Goal: Task Accomplishment & Management: Manage account settings

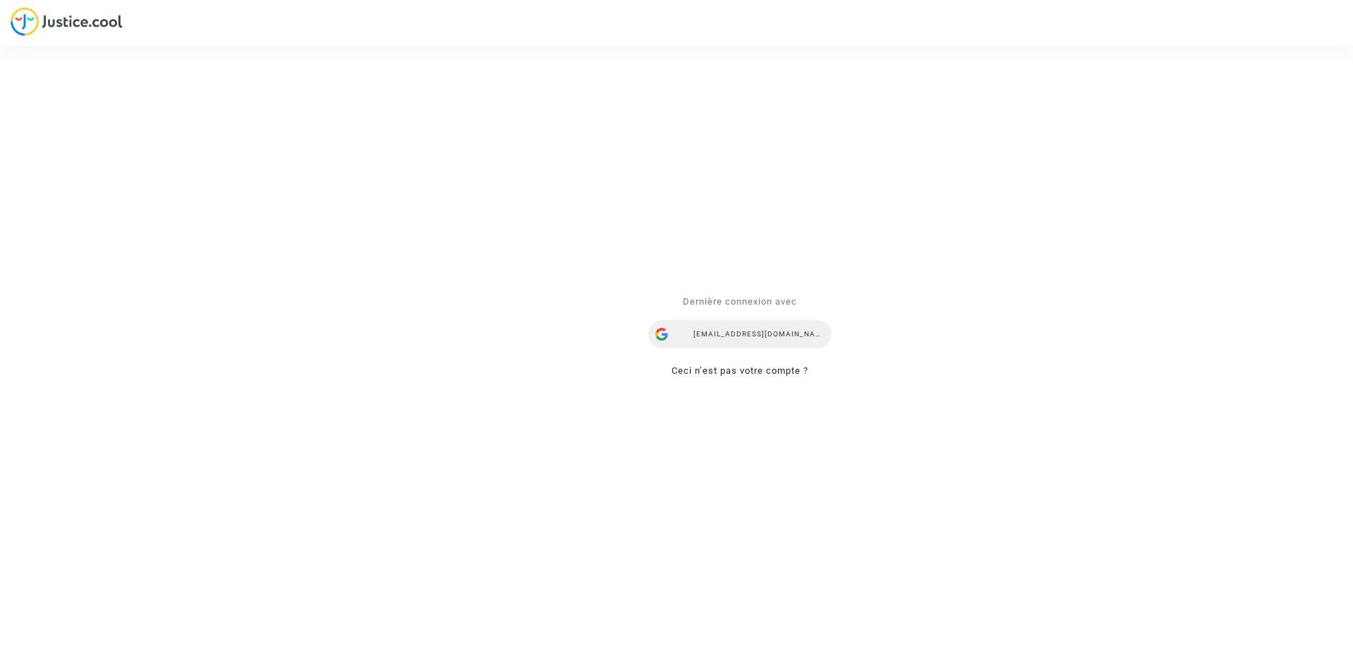
click at [768, 337] on div "ealvarez@reclamaciondevuelos.com" at bounding box center [739, 334] width 183 height 28
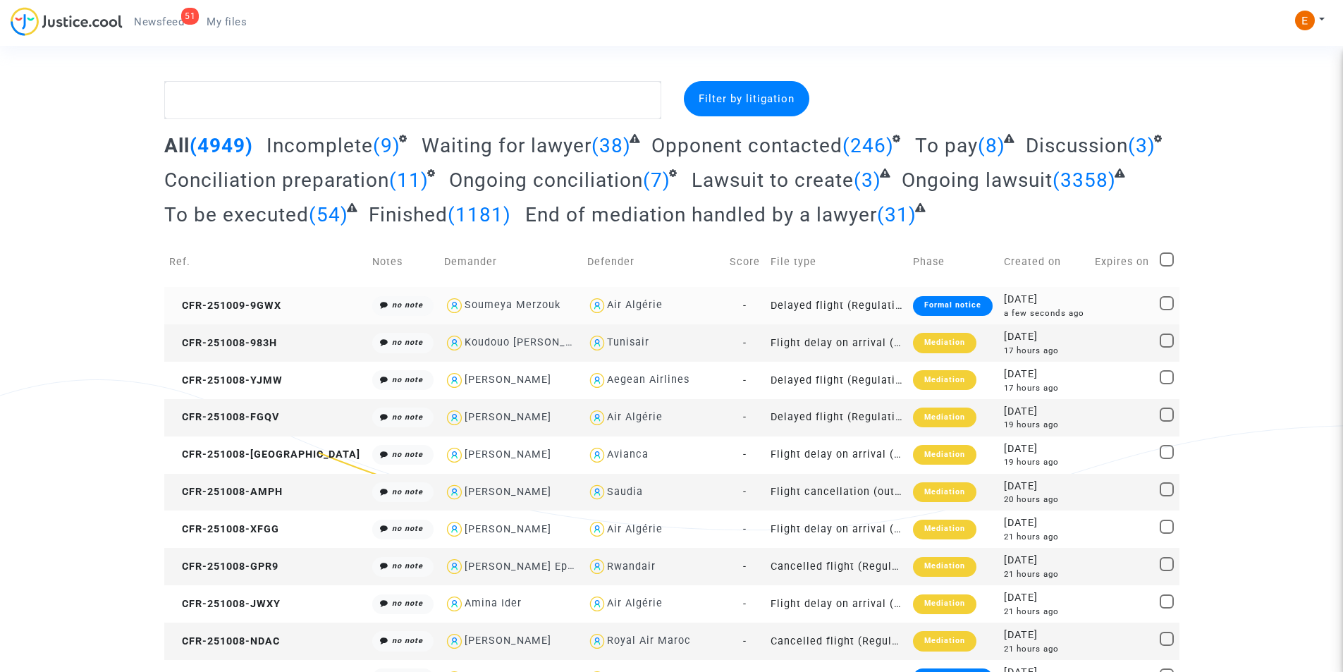
click at [495, 300] on div "Soumeya Merzouk" at bounding box center [512, 305] width 96 height 12
type textarea "@"Soumeya Merzouk" @"Pitcher Avocat""
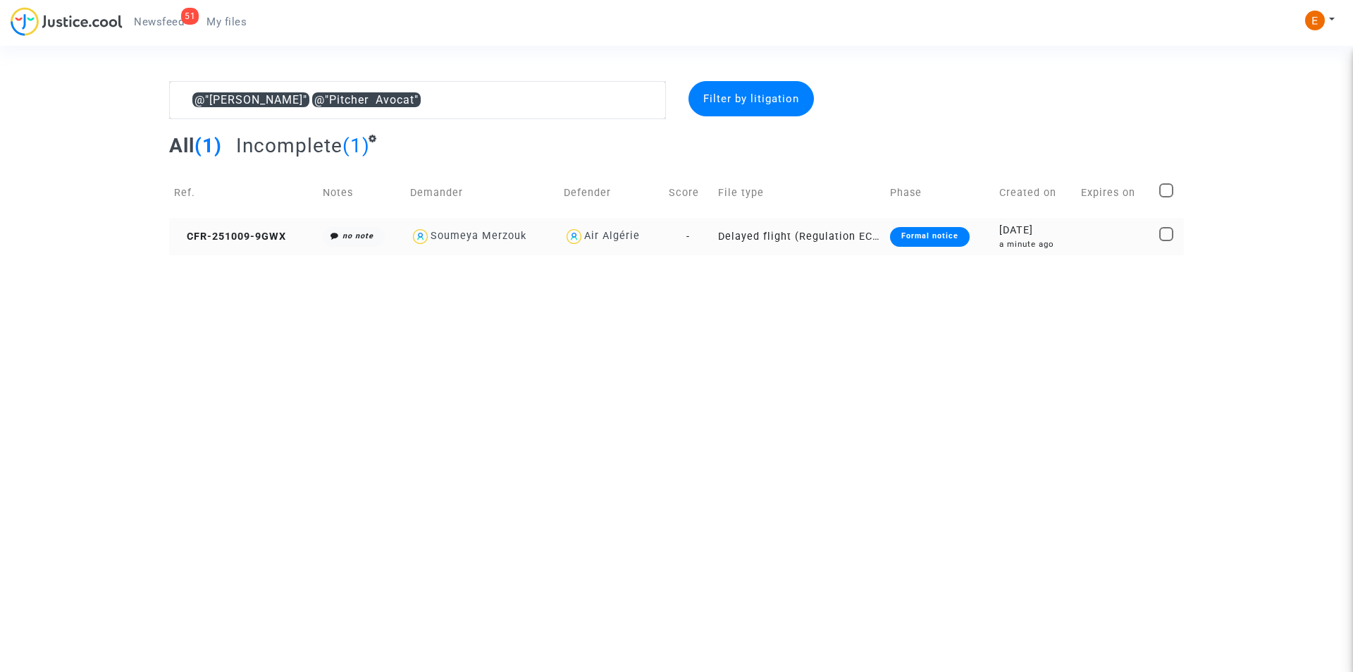
click at [500, 245] on div "Soumeya Merzouk" at bounding box center [482, 236] width 144 height 20
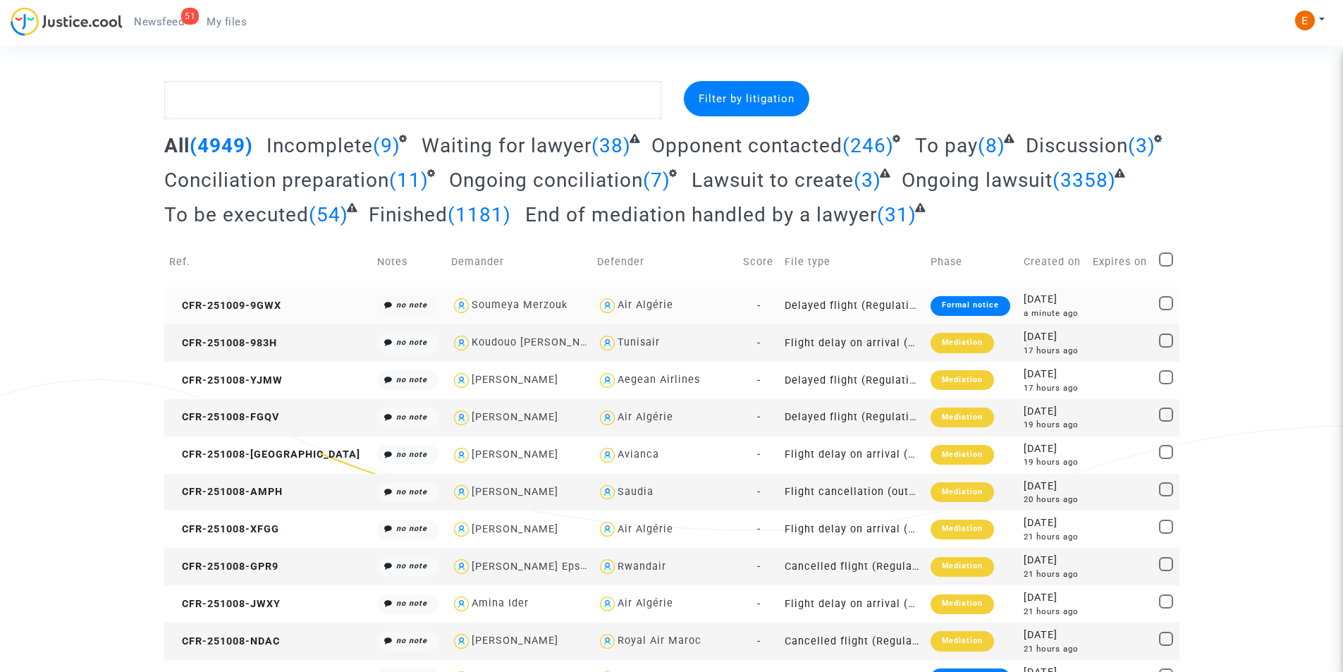
click at [507, 302] on div "Soumeya Merzouk" at bounding box center [520, 305] width 96 height 12
type textarea "@"Soumeya Merzouk" @"Pitcher Avocat""
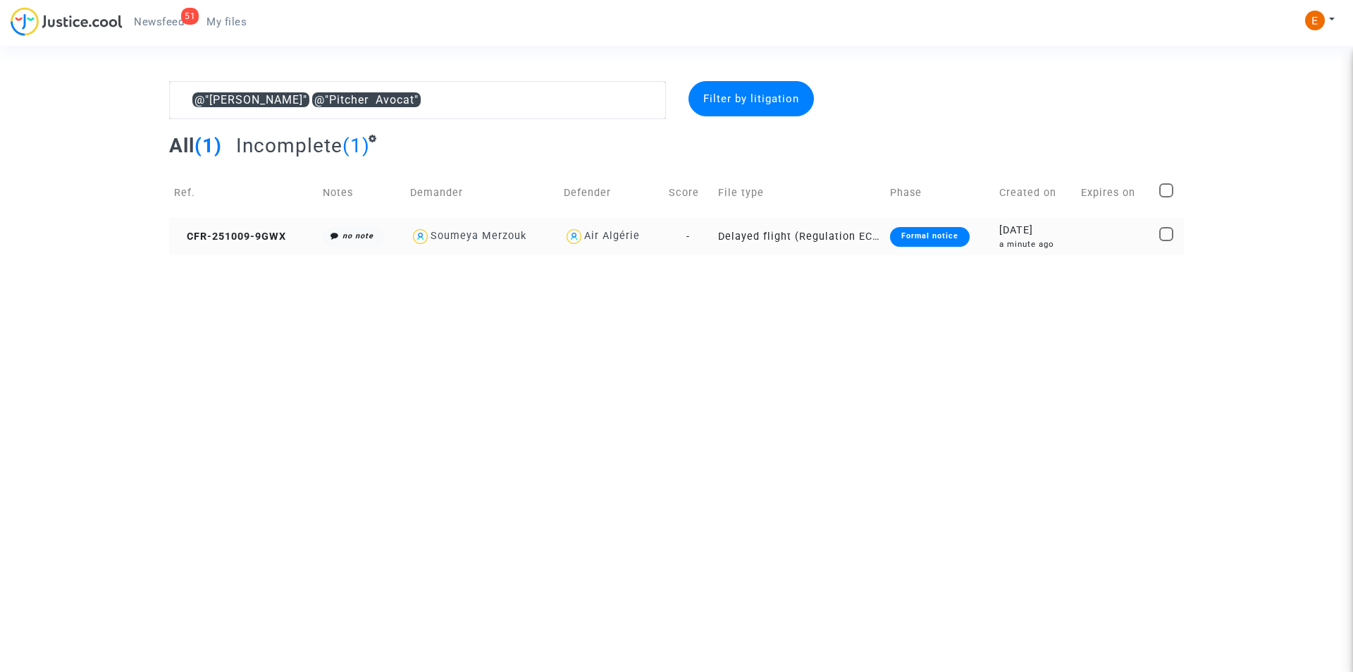
click at [947, 240] on div "Formal notice" at bounding box center [930, 237] width 80 height 20
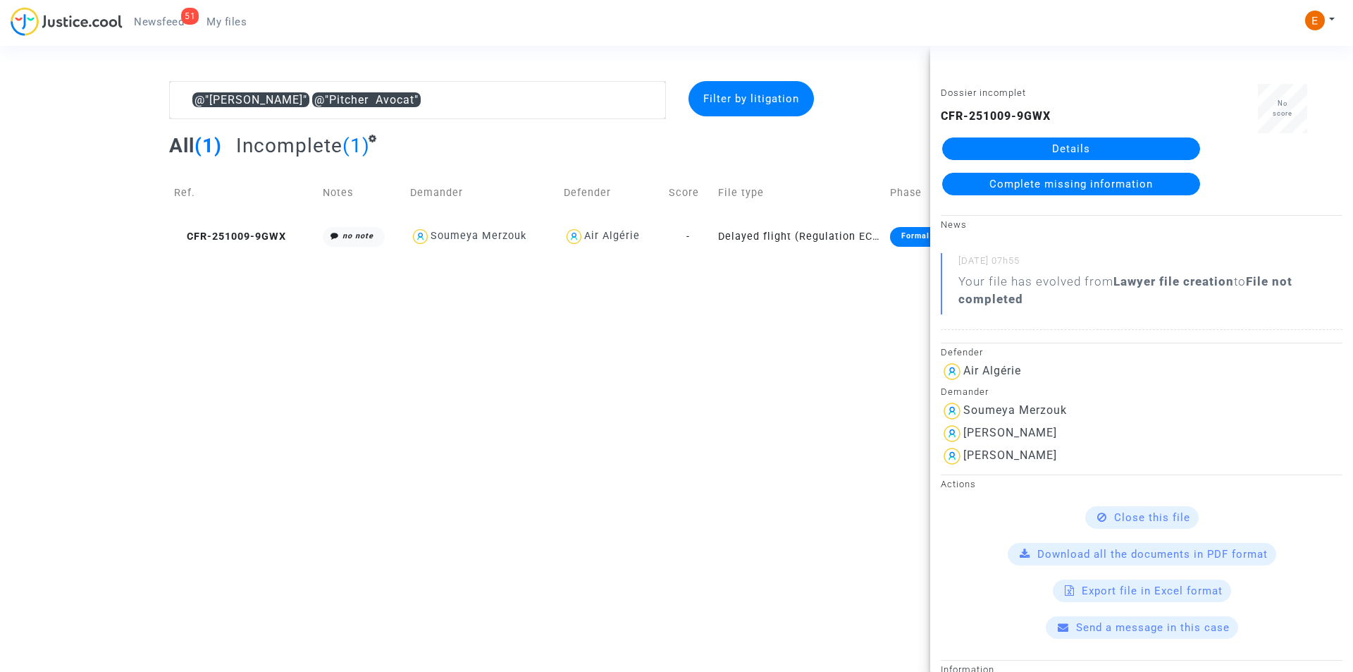
click at [1105, 138] on link "Details" at bounding box center [1071, 148] width 258 height 23
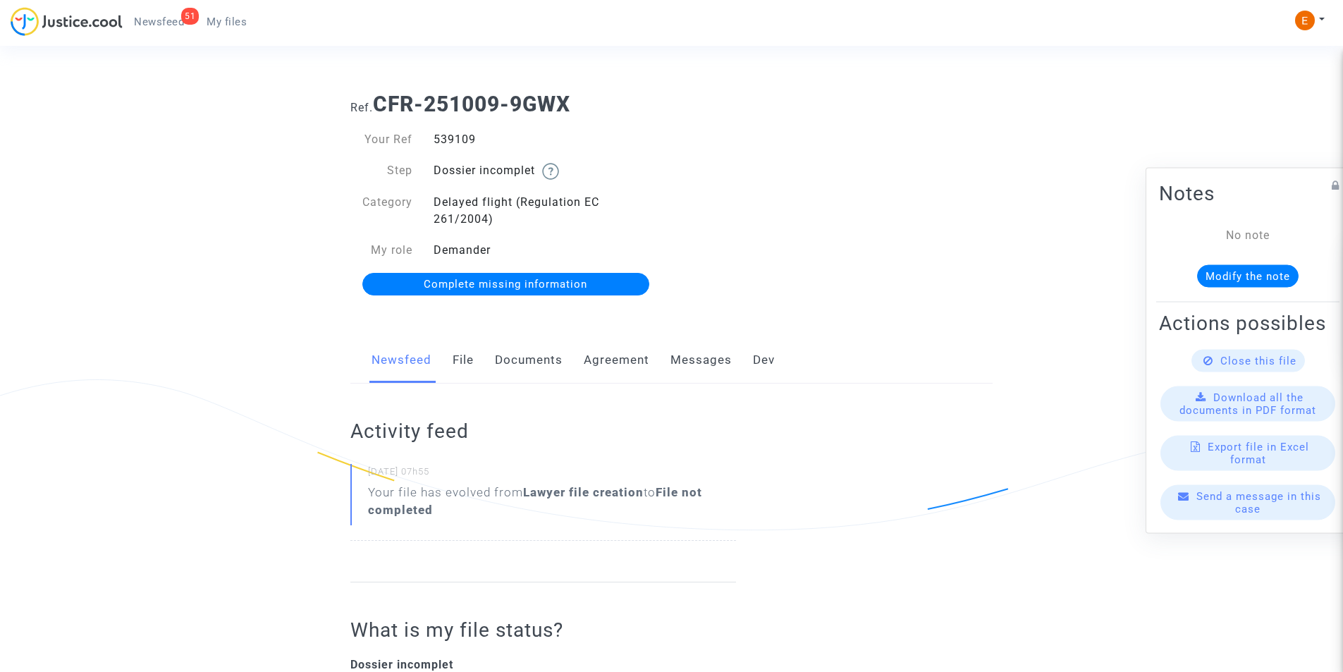
click at [550, 360] on link "Documents" at bounding box center [529, 360] width 68 height 47
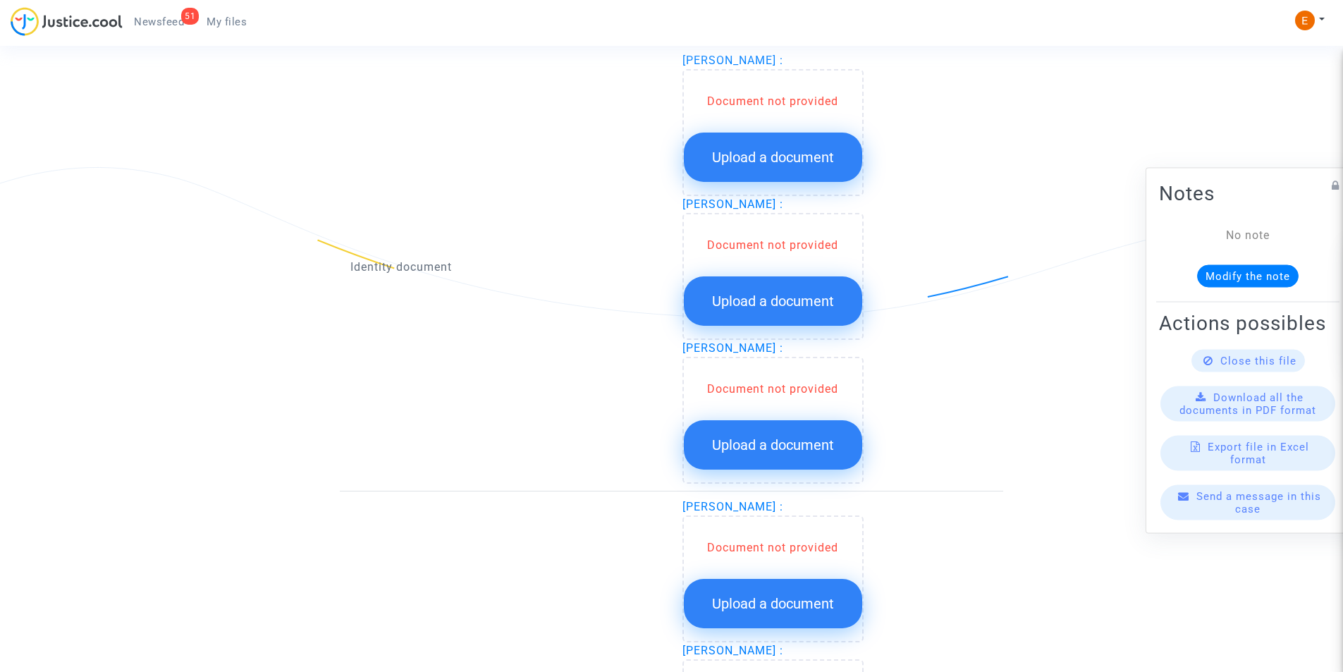
scroll to position [768, 0]
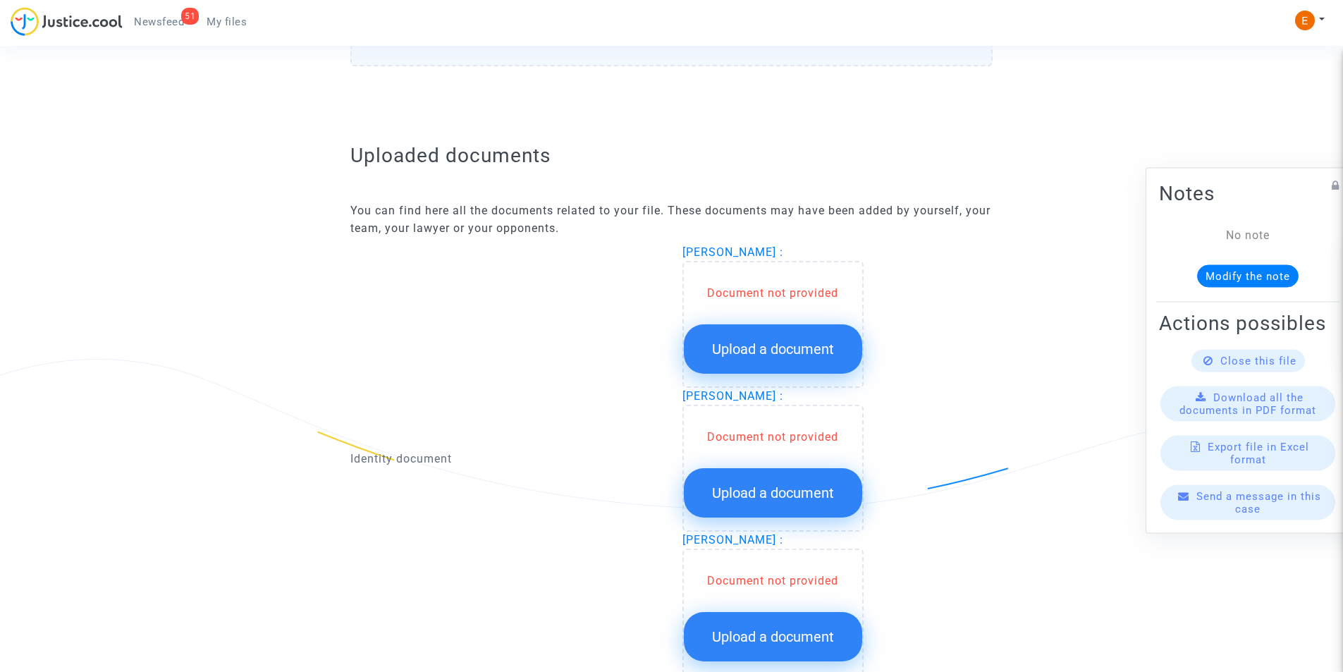
click at [767, 348] on span "Upload a document" at bounding box center [773, 348] width 122 height 17
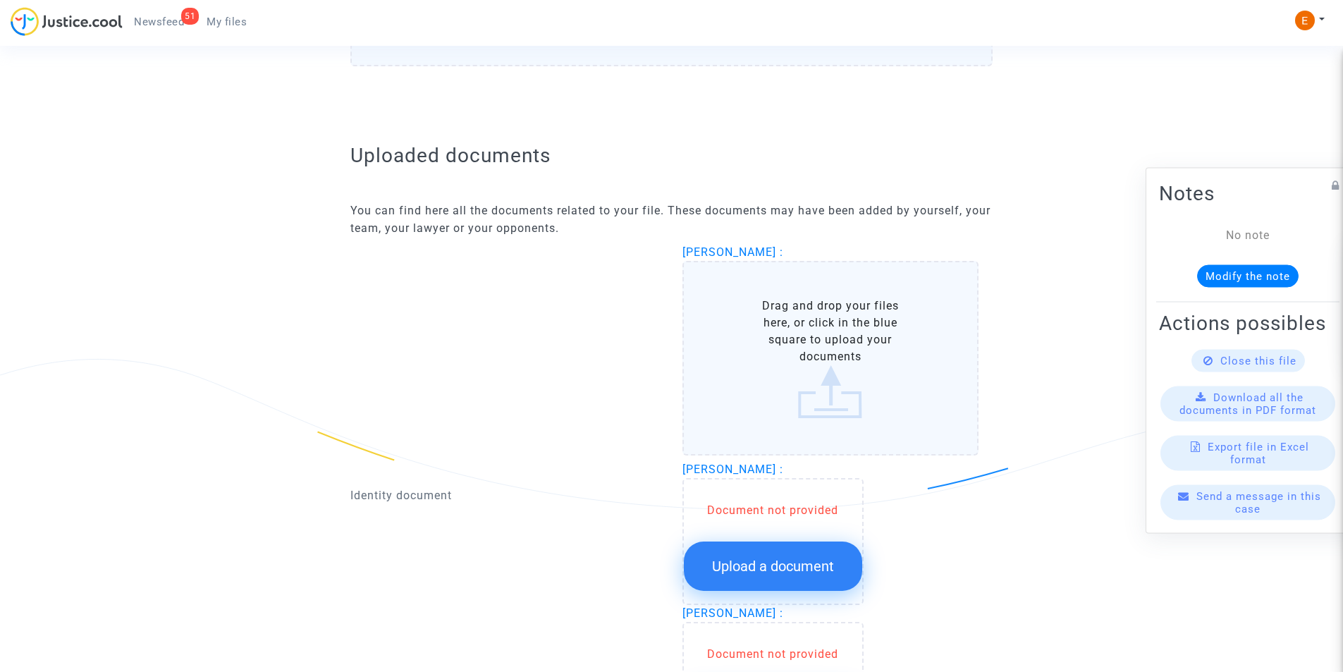
click at [821, 363] on label "Drag and drop your files here, or click in the blue square to upload your docum…" at bounding box center [830, 358] width 297 height 195
click at [0, 0] on input "Drag and drop your files here, or click in the blue square to upload your docum…" at bounding box center [0, 0] width 0 height 0
click at [804, 347] on label "Drag and drop your files here, or click in the blue square to upload your docum…" at bounding box center [830, 358] width 297 height 195
click at [0, 0] on input "Drag and drop your files here, or click in the blue square to upload your docum…" at bounding box center [0, 0] width 0 height 0
click at [830, 339] on label "Drag and drop your files here, or click in the blue square to upload your docum…" at bounding box center [830, 358] width 297 height 195
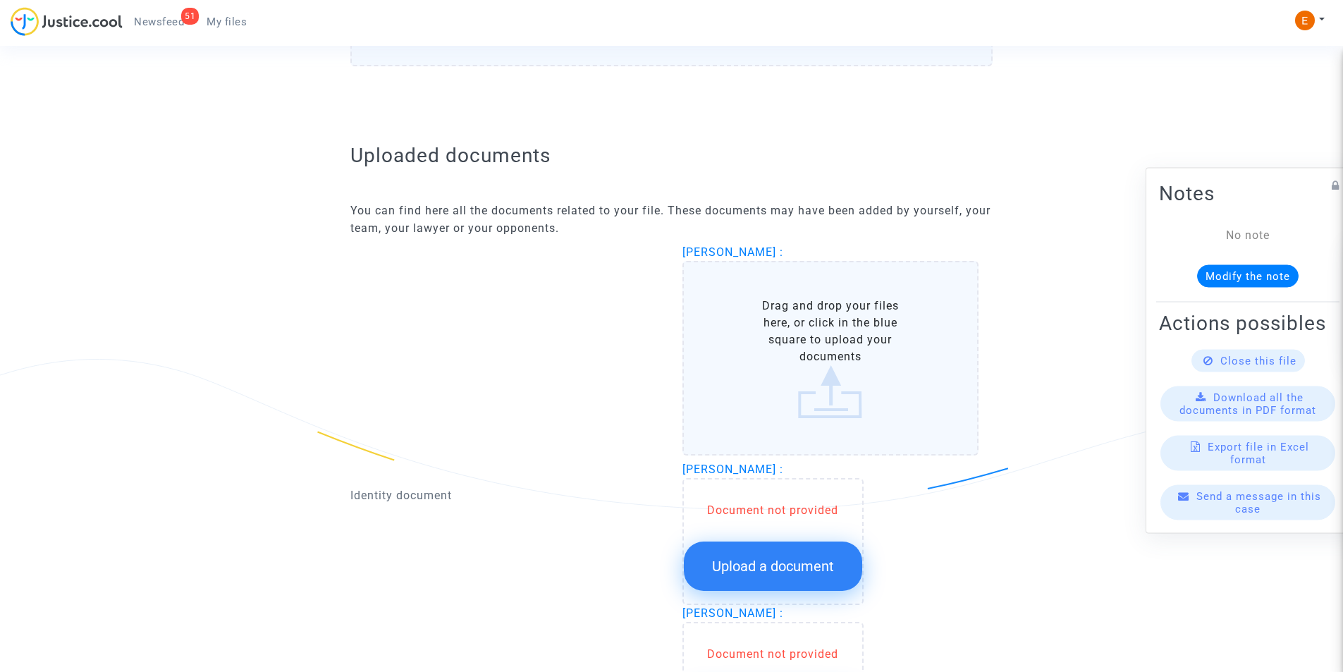
click at [0, 0] on input "Drag and drop your files here, or click in the blue square to upload your docum…" at bounding box center [0, 0] width 0 height 0
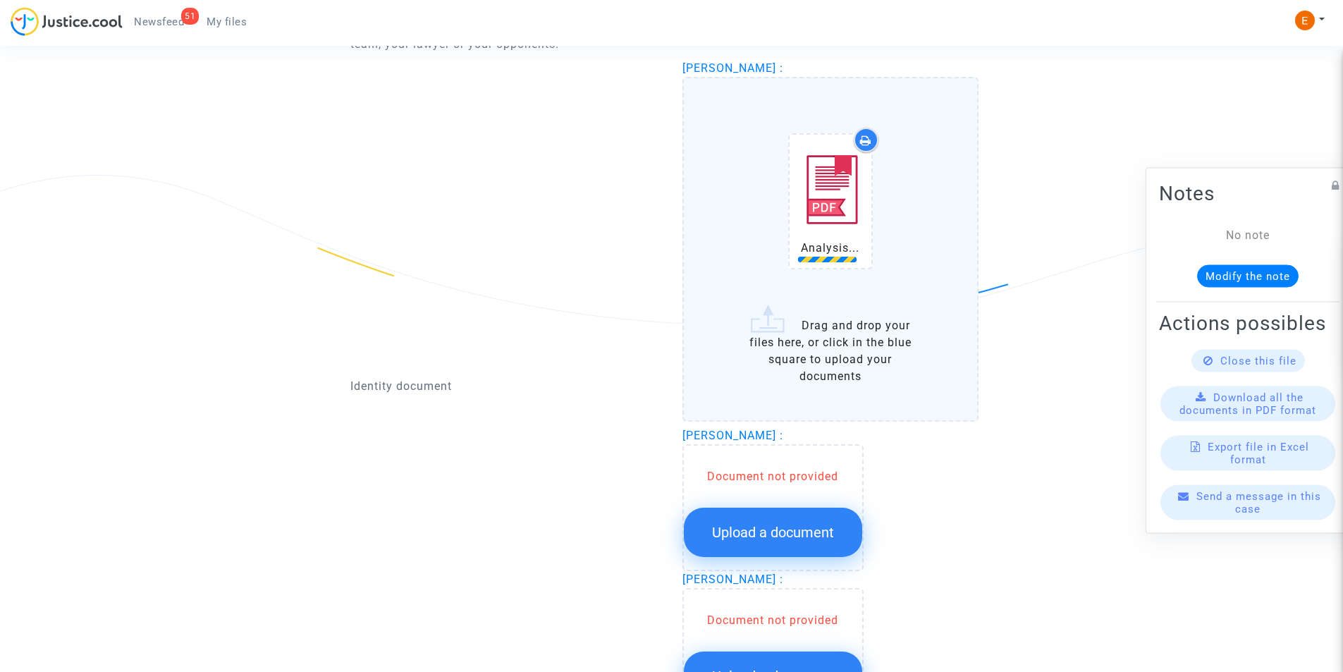
scroll to position [979, 0]
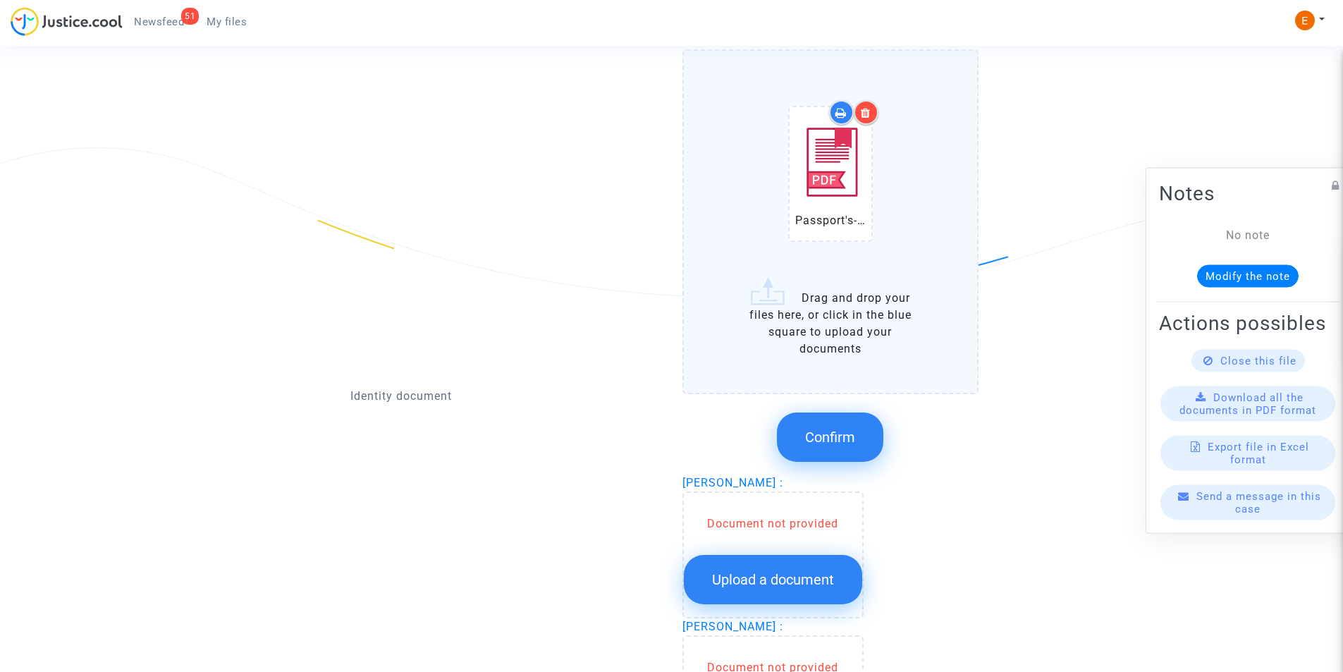
click at [830, 430] on span "Confirm" at bounding box center [830, 437] width 50 height 17
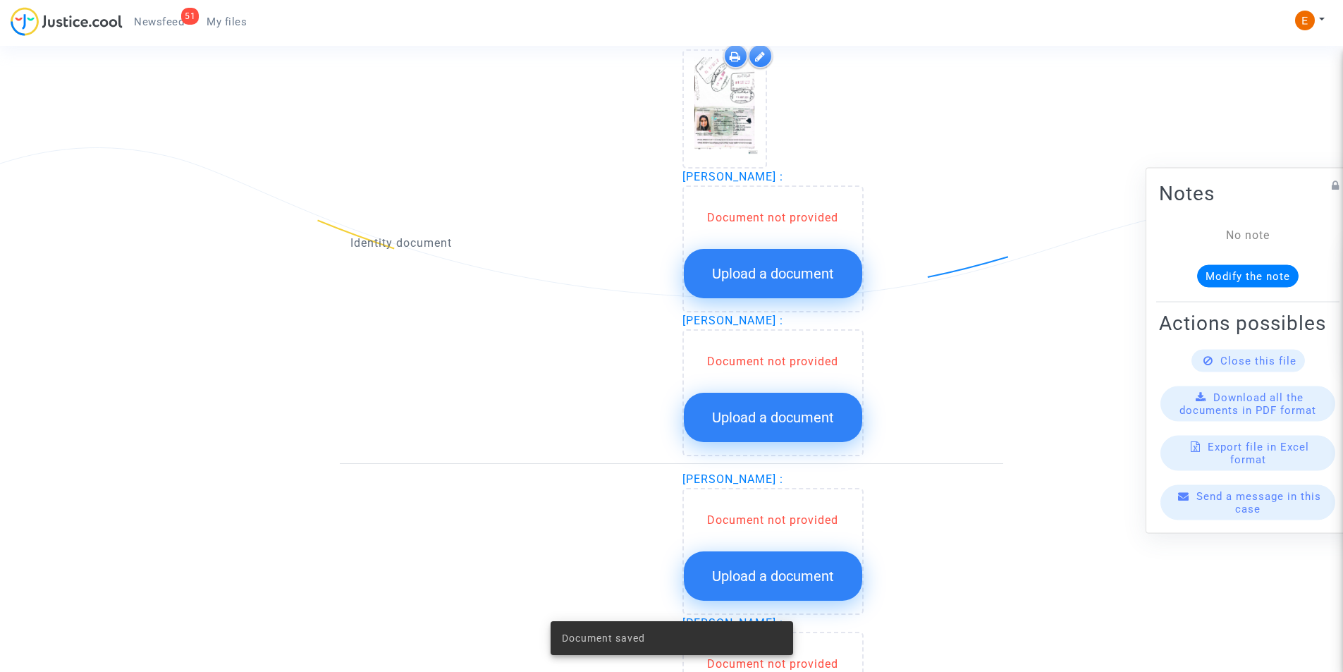
click at [763, 285] on button "Upload a document" at bounding box center [773, 273] width 178 height 49
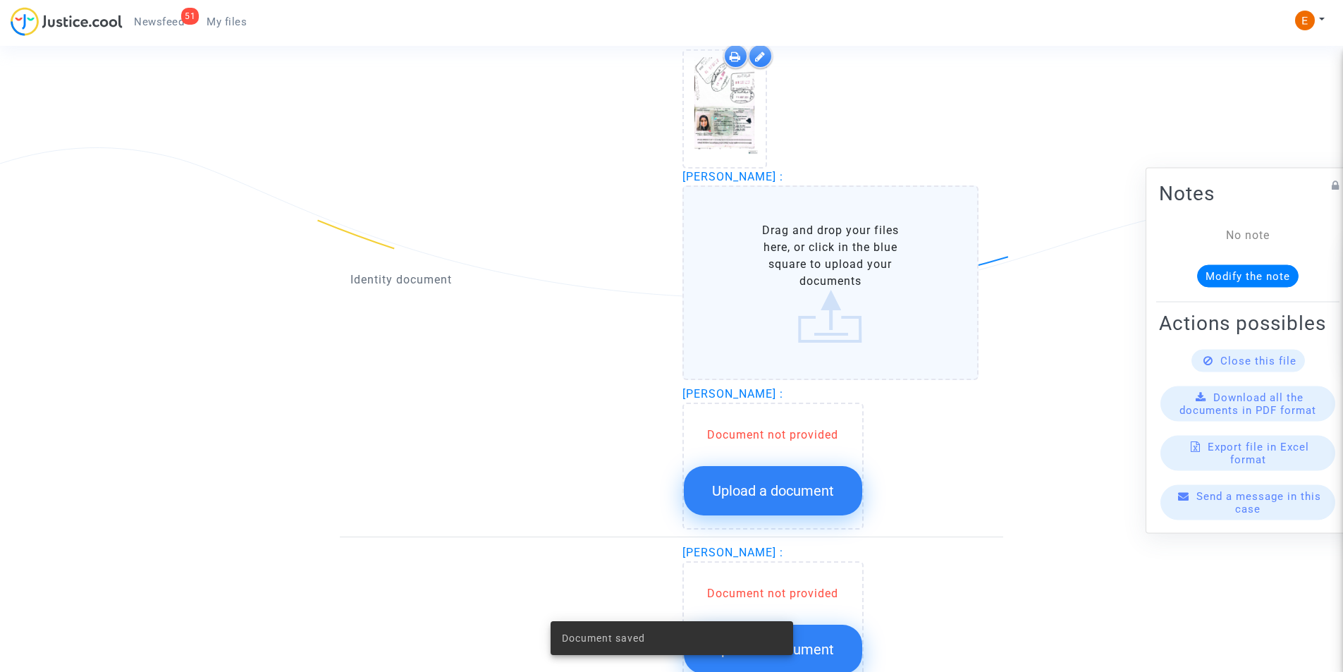
click at [794, 293] on label "Drag and drop your files here, or click in the blue square to upload your docum…" at bounding box center [830, 282] width 297 height 195
click at [0, 0] on input "Drag and drop your files here, or click in the blue square to upload your docum…" at bounding box center [0, 0] width 0 height 0
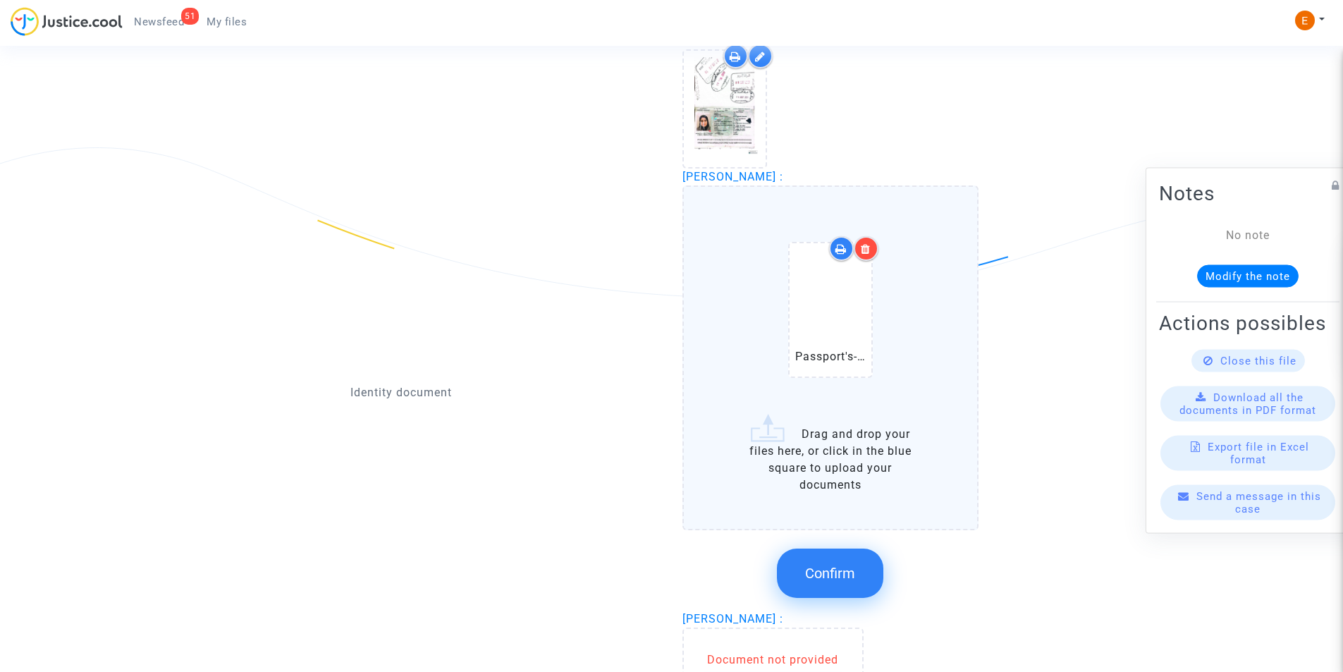
click at [833, 572] on span "Confirm" at bounding box center [830, 573] width 50 height 17
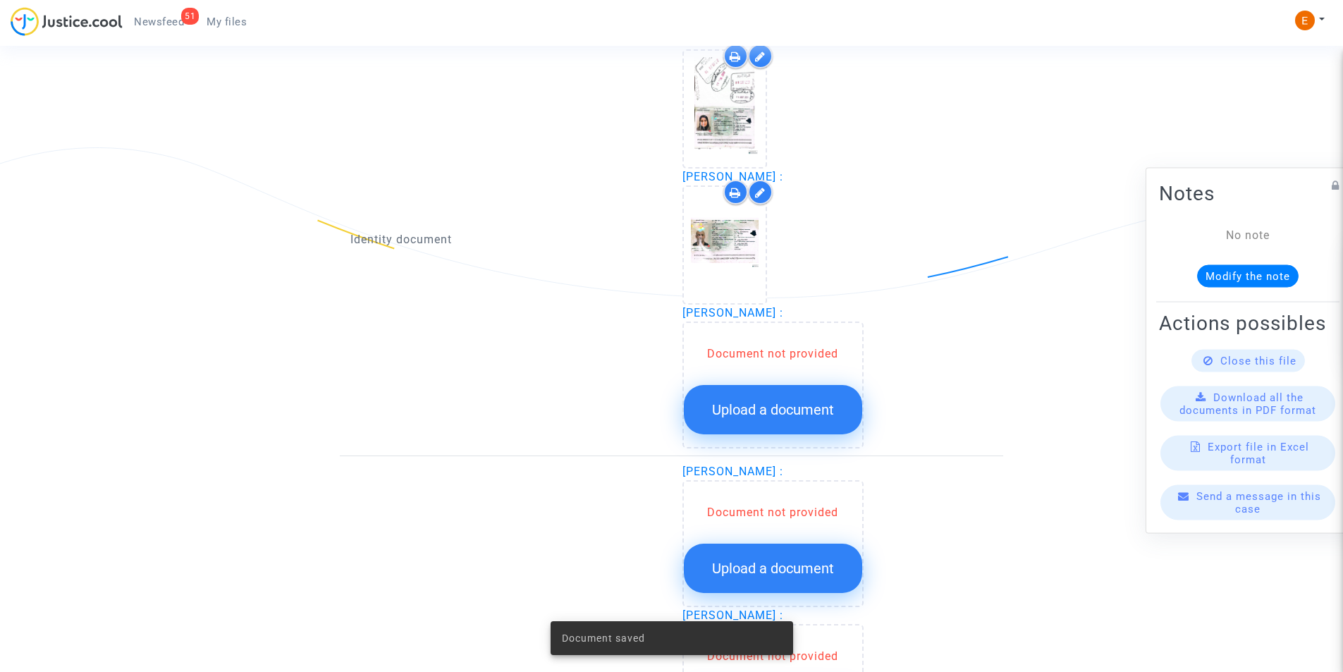
click at [778, 409] on span "Upload a document" at bounding box center [773, 409] width 122 height 17
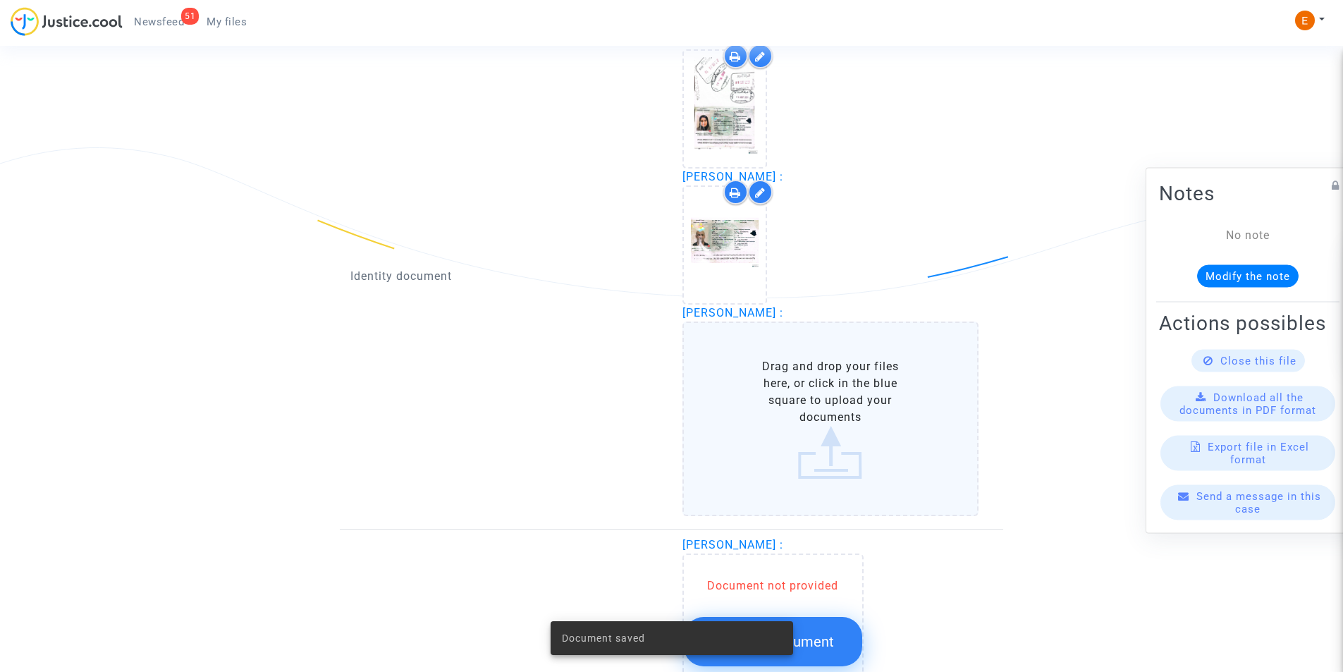
click at [865, 392] on label "Drag and drop your files here, or click in the blue square to upload your docum…" at bounding box center [830, 418] width 297 height 195
click at [0, 0] on input "Drag and drop your files here, or click in the blue square to upload your docum…" at bounding box center [0, 0] width 0 height 0
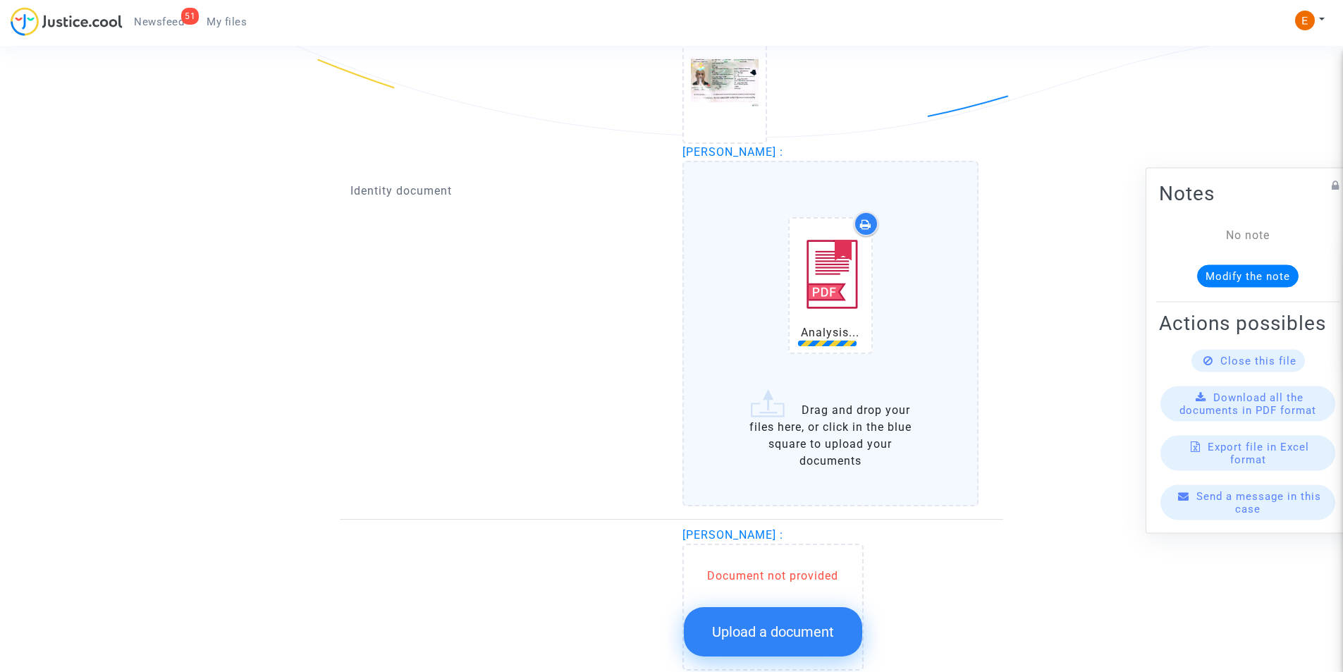
scroll to position [1120, 0]
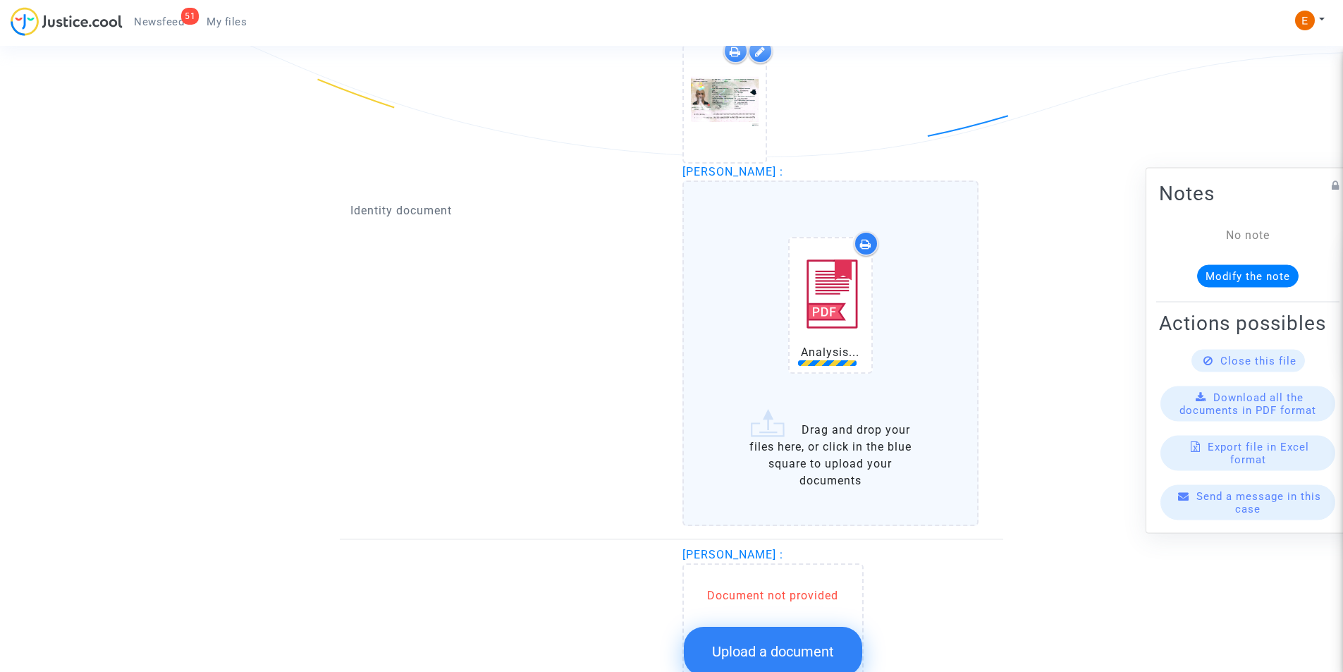
click at [807, 443] on label "Analysis... Drag and drop your files here, or click in the blue square to uploa…" at bounding box center [830, 352] width 297 height 345
click at [0, 0] on input "Analysis... Drag and drop your files here, or click in the blue square to uploa…" at bounding box center [0, 0] width 0 height 0
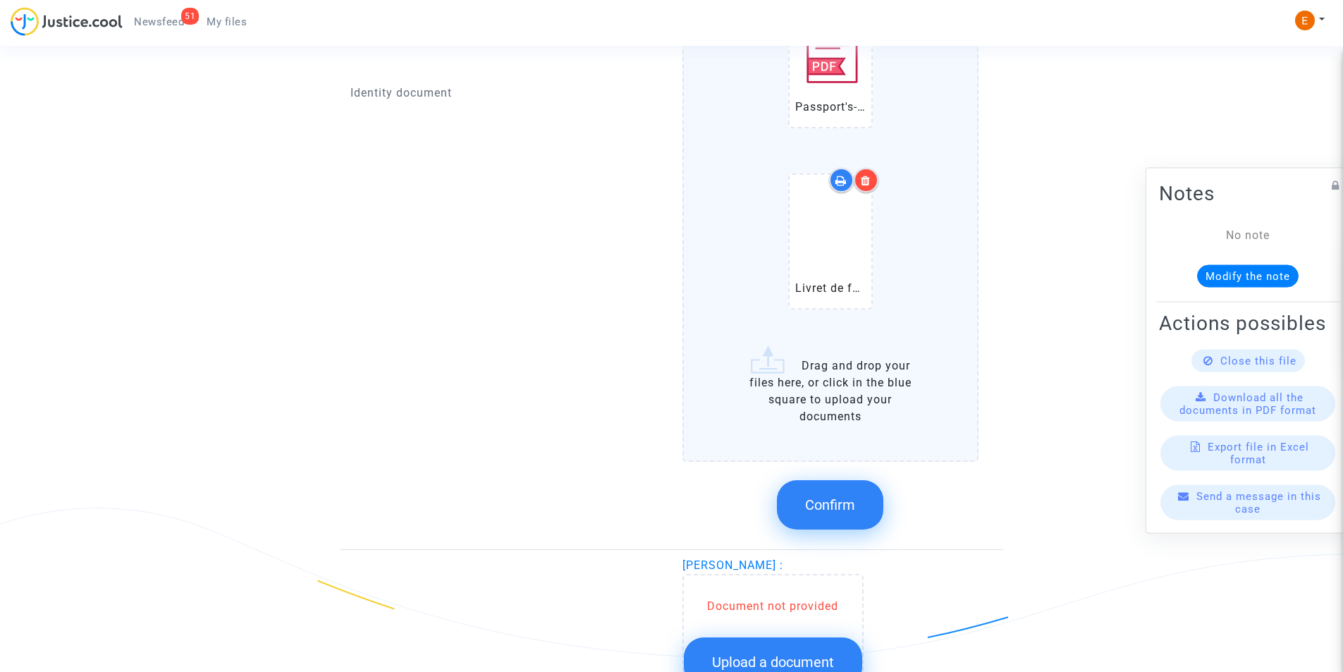
scroll to position [1684, 0]
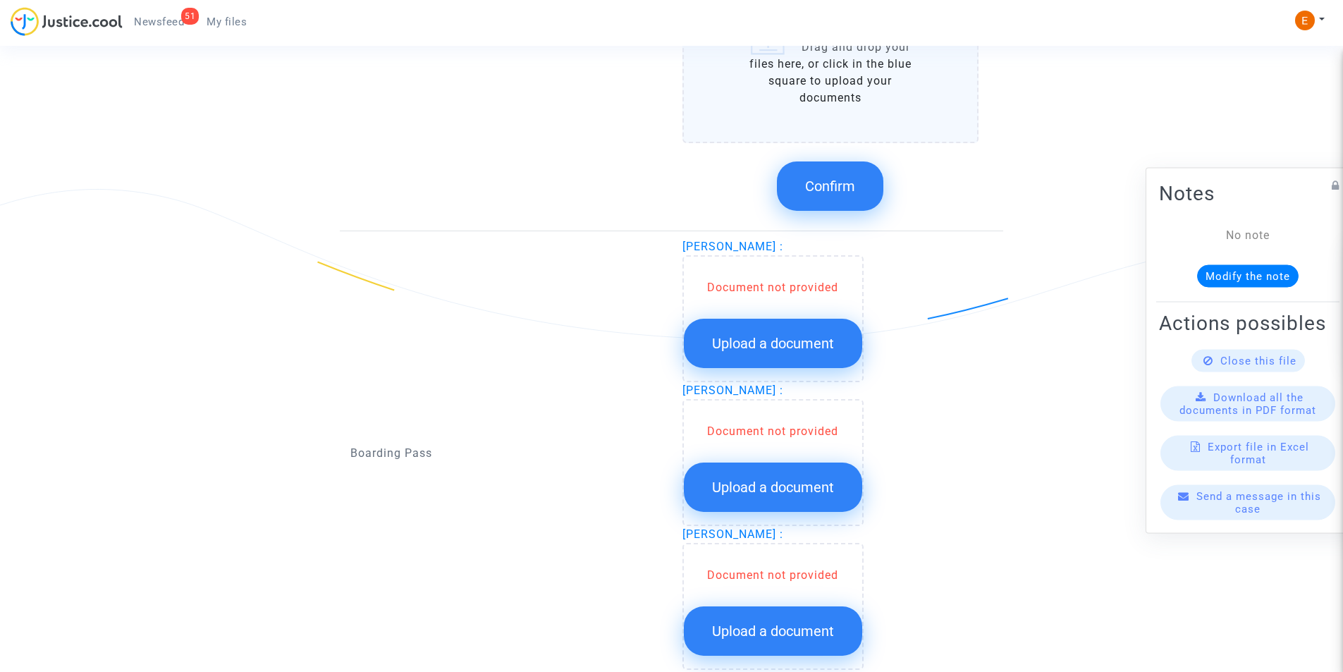
click at [858, 204] on button "Confirm" at bounding box center [830, 185] width 106 height 49
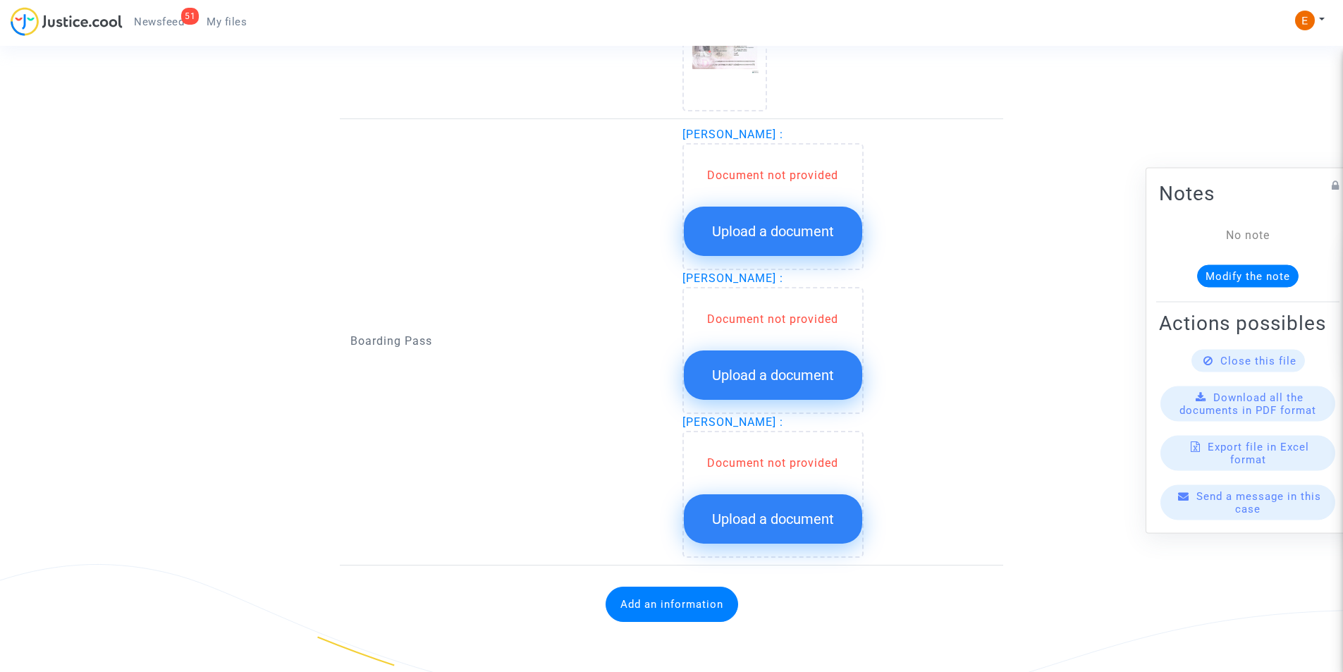
scroll to position [1309, 0]
click at [762, 237] on span "Upload a document" at bounding box center [773, 231] width 122 height 17
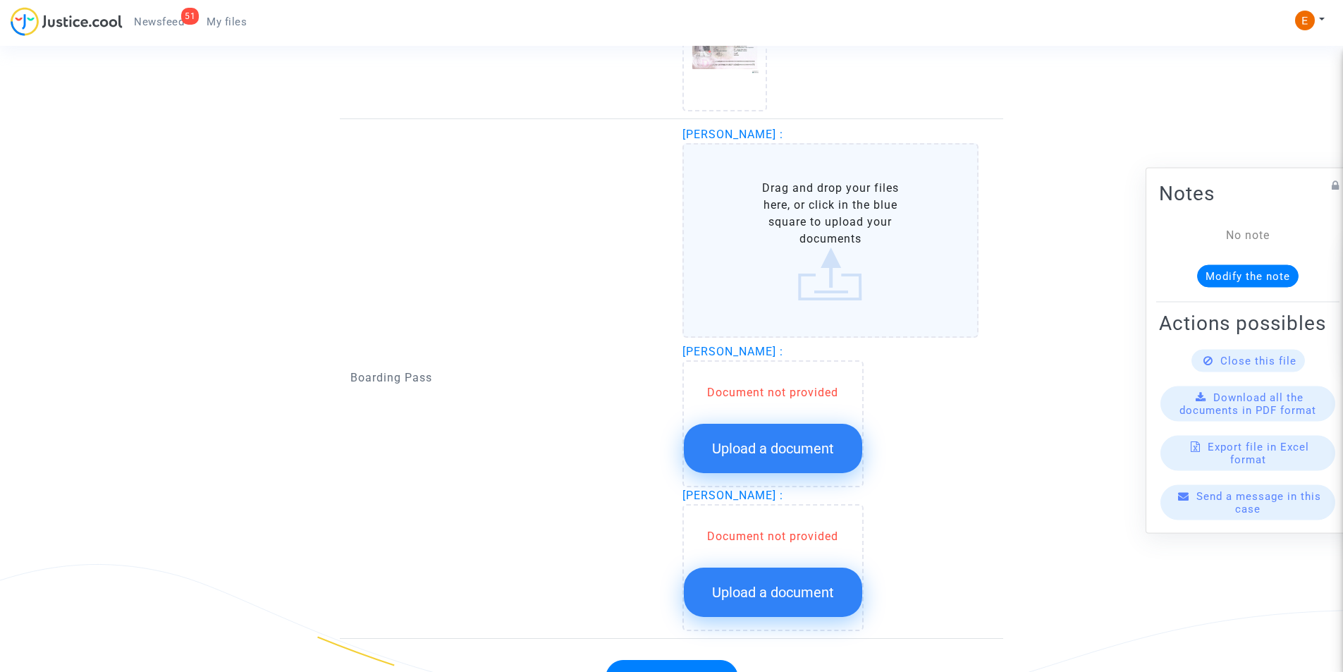
click at [819, 256] on label "Drag and drop your files here, or click in the blue square to upload your docum…" at bounding box center [830, 240] width 297 height 195
click at [0, 0] on input "Drag and drop your files here, or click in the blue square to upload your docum…" at bounding box center [0, 0] width 0 height 0
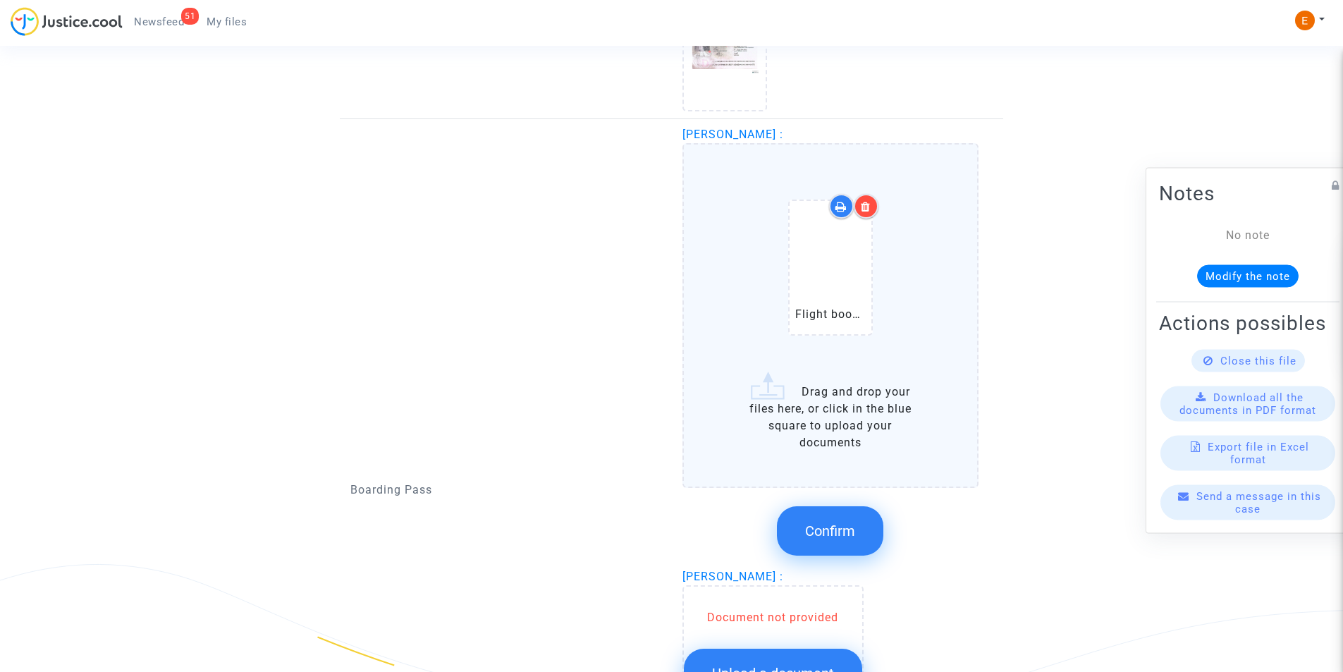
click at [839, 538] on span "Confirm" at bounding box center [830, 530] width 50 height 17
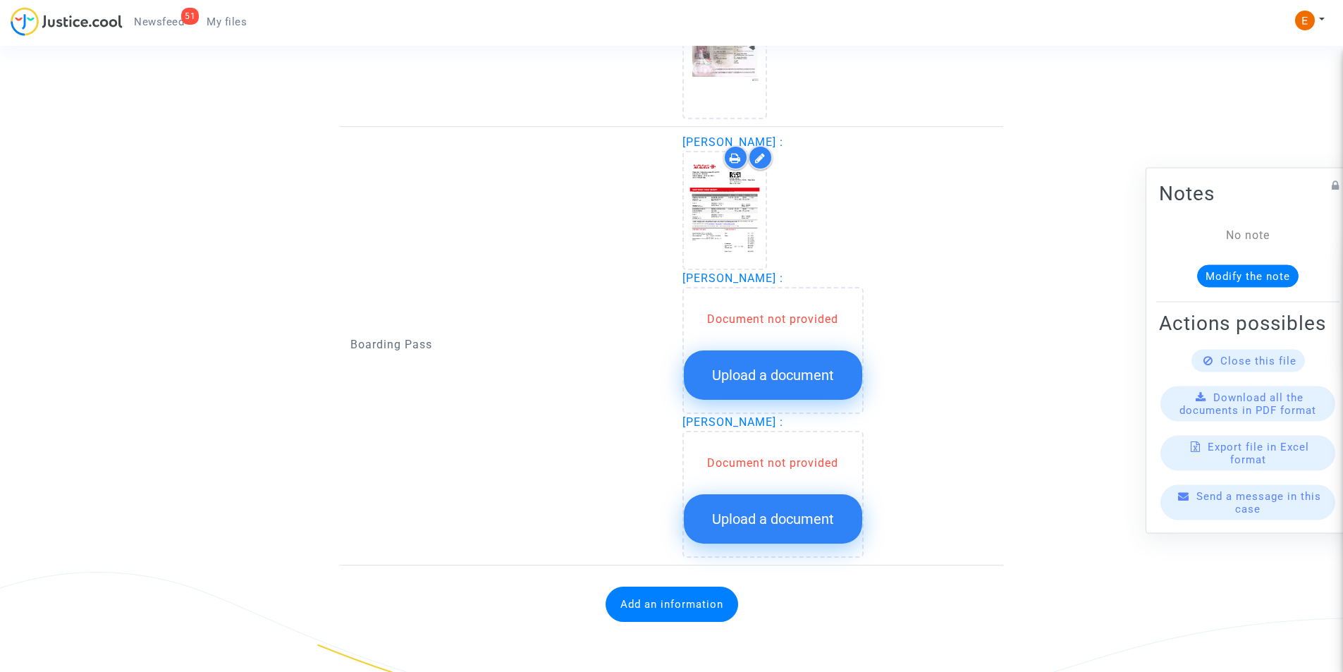
scroll to position [1301, 0]
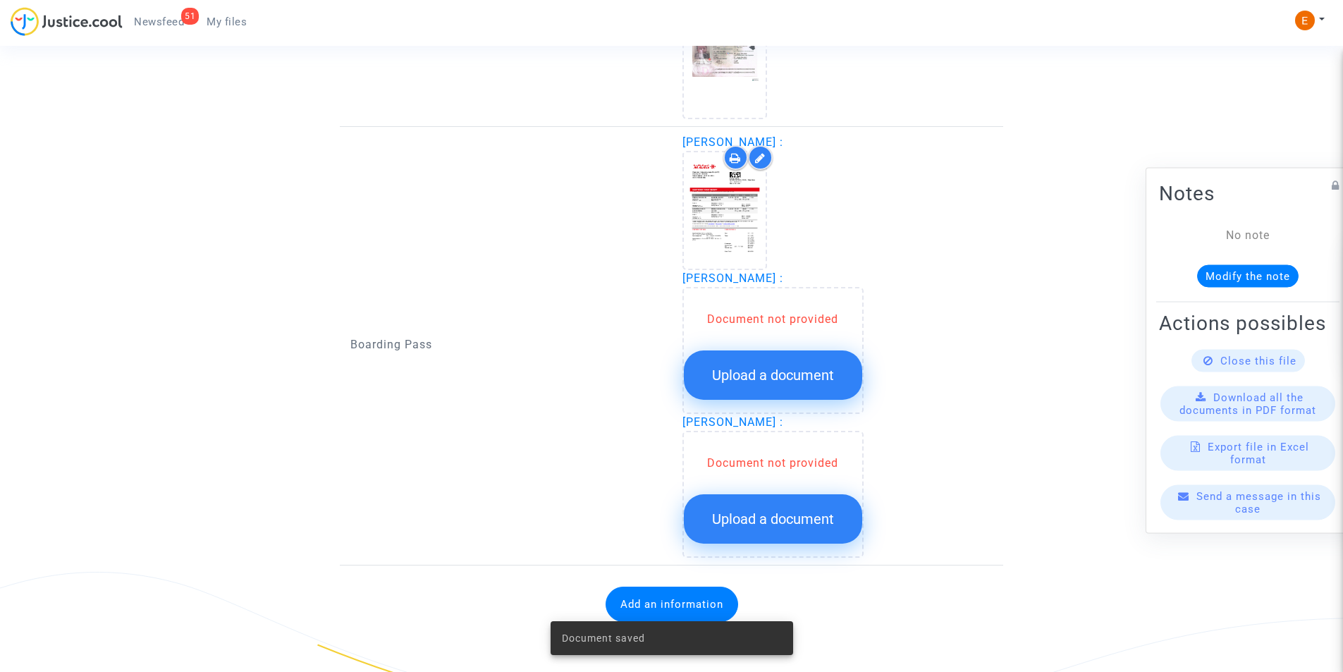
click at [767, 370] on span "Upload a document" at bounding box center [773, 375] width 122 height 17
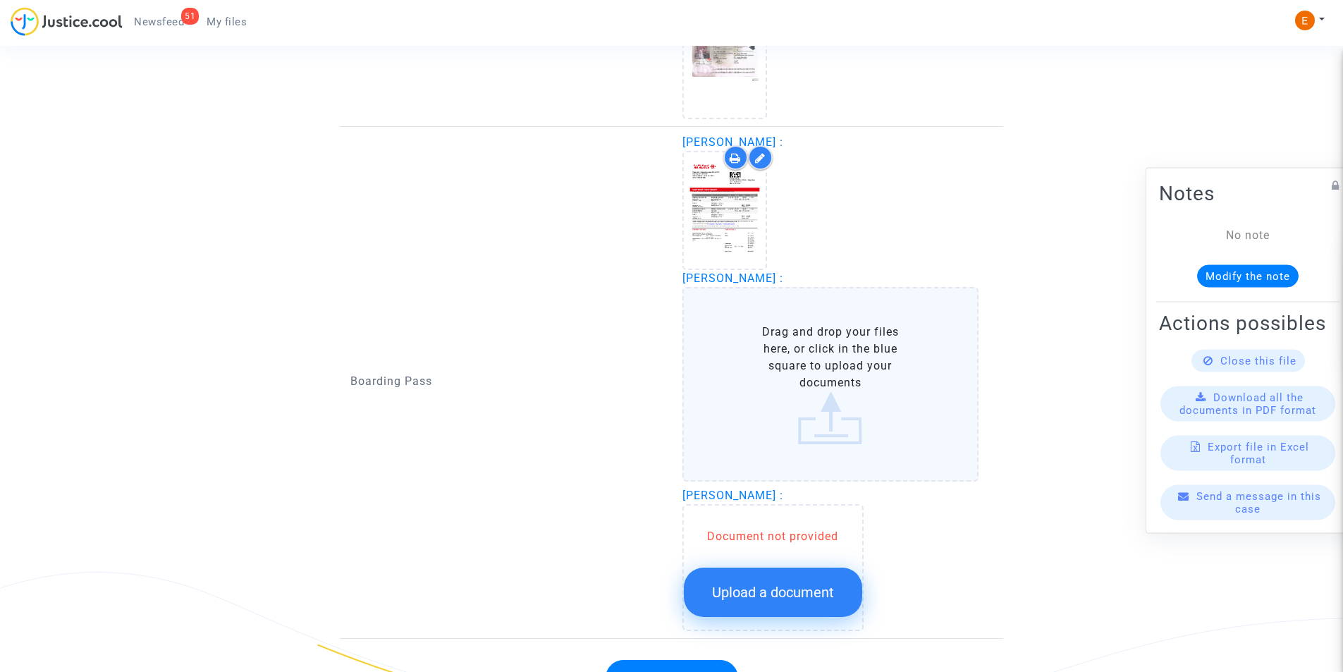
click at [818, 377] on label "Drag and drop your files here, or click in the blue square to upload your docum…" at bounding box center [830, 384] width 297 height 195
click at [0, 0] on input "Drag and drop your files here, or click in the blue square to upload your docum…" at bounding box center [0, 0] width 0 height 0
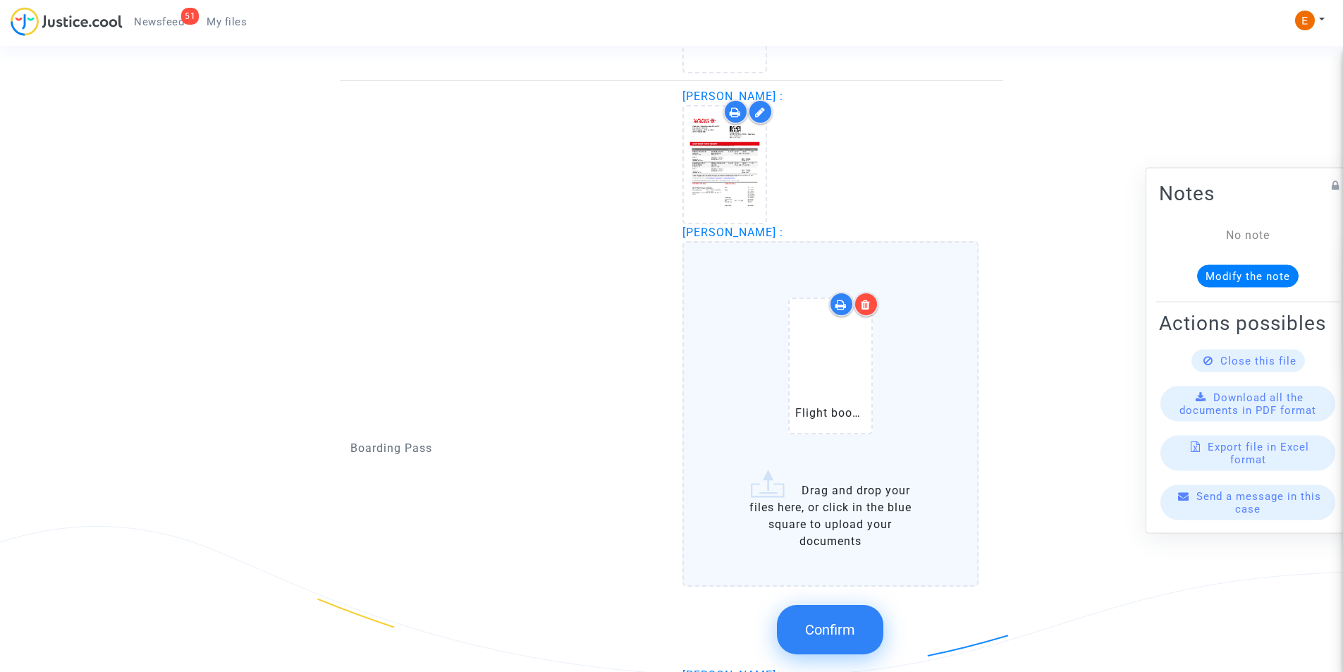
scroll to position [1372, 0]
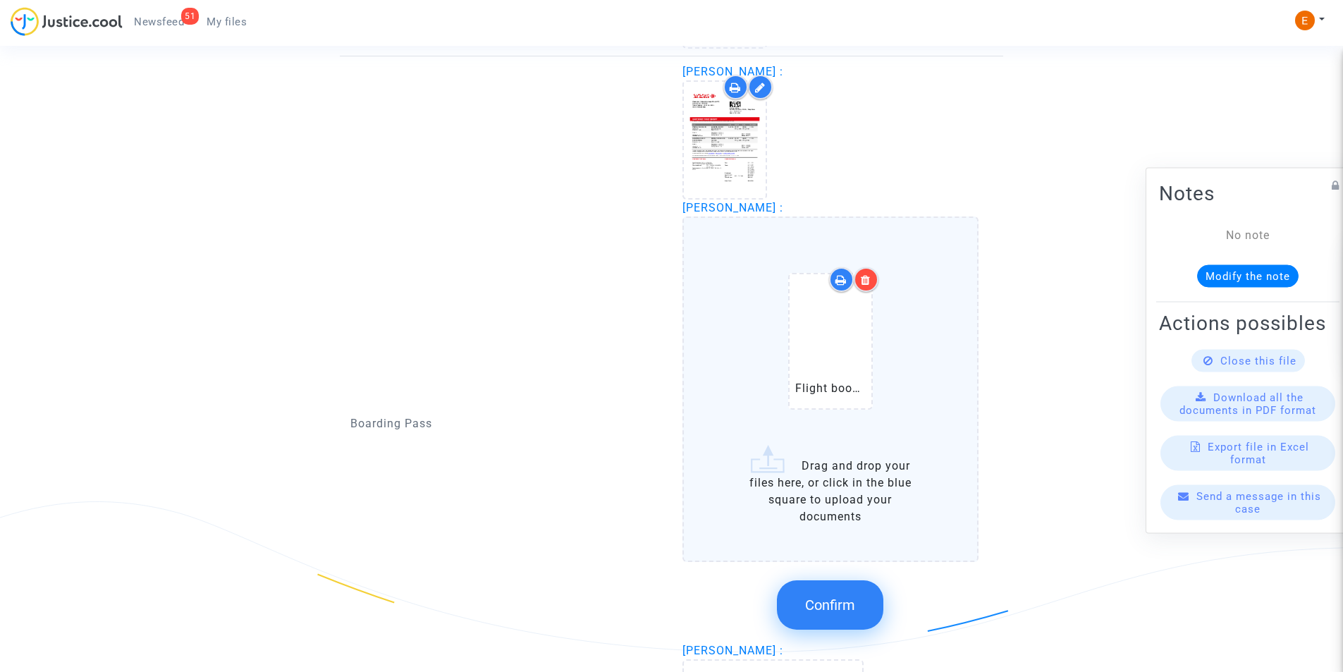
click at [851, 583] on button "Confirm" at bounding box center [830, 604] width 106 height 49
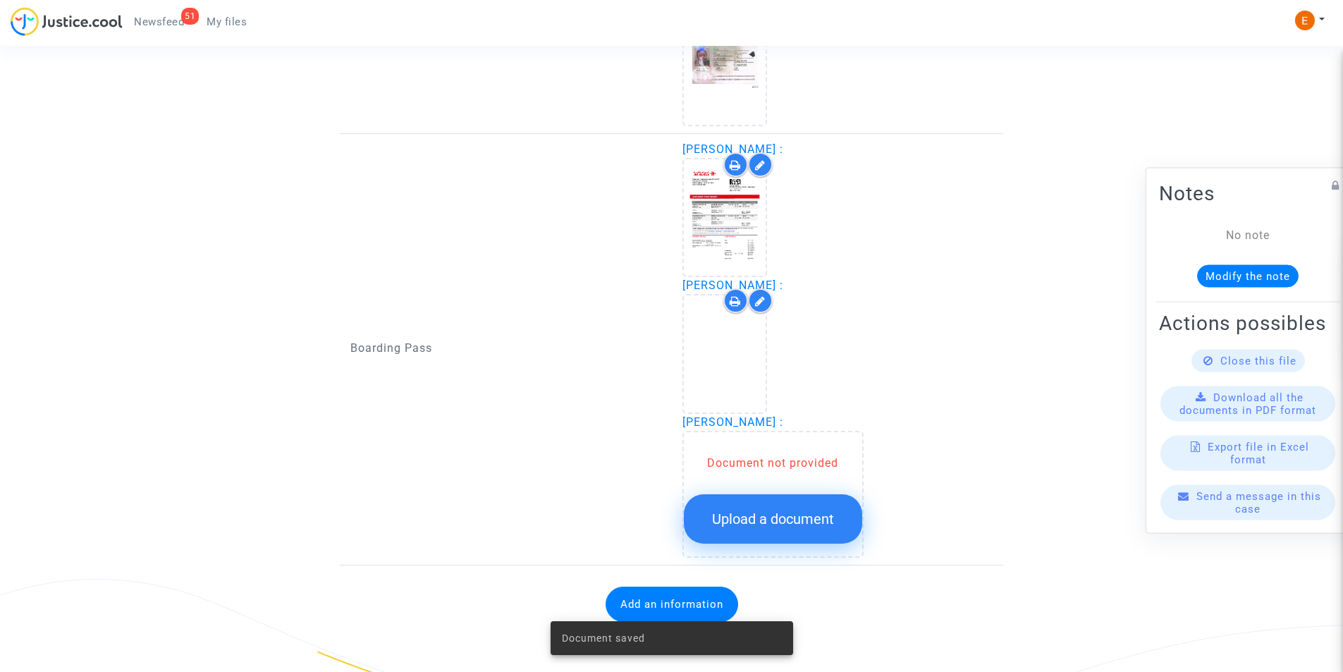
click at [780, 526] on span "Upload a document" at bounding box center [773, 518] width 122 height 17
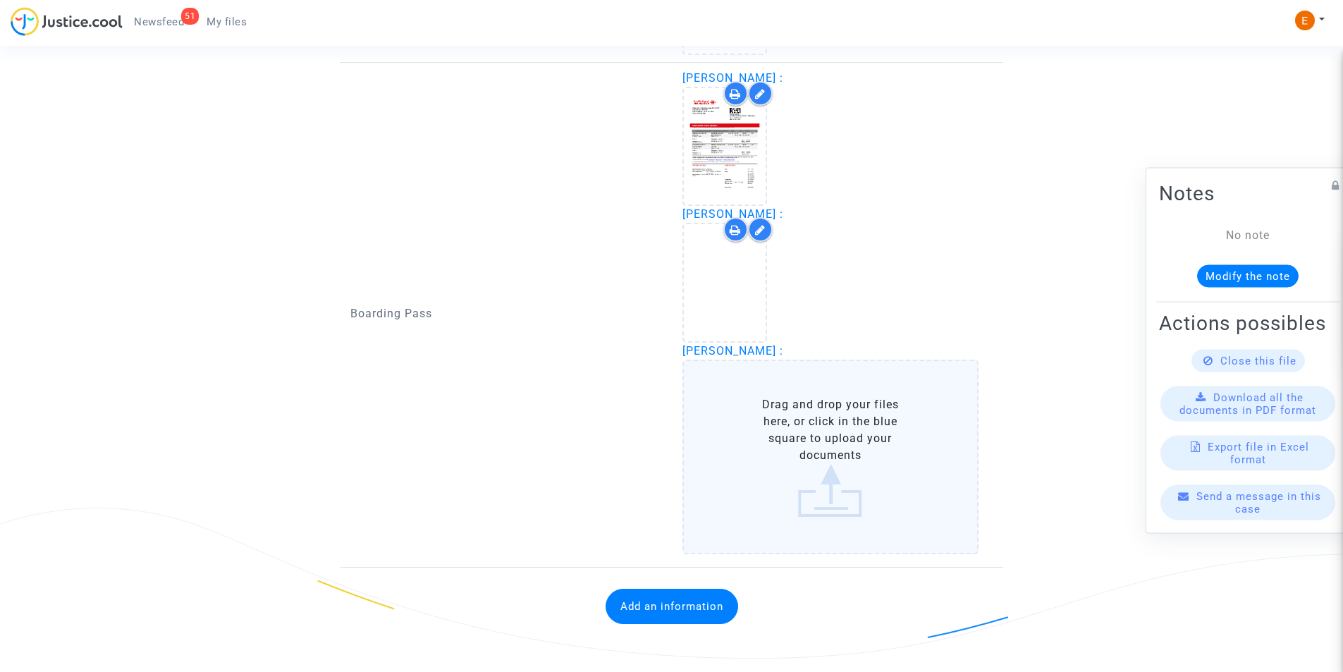
scroll to position [1367, 0]
click at [812, 431] on label "Drag and drop your files here, or click in the blue square to upload your docum…" at bounding box center [830, 454] width 297 height 195
click at [0, 0] on input "Drag and drop your files here, or click in the blue square to upload your docum…" at bounding box center [0, 0] width 0 height 0
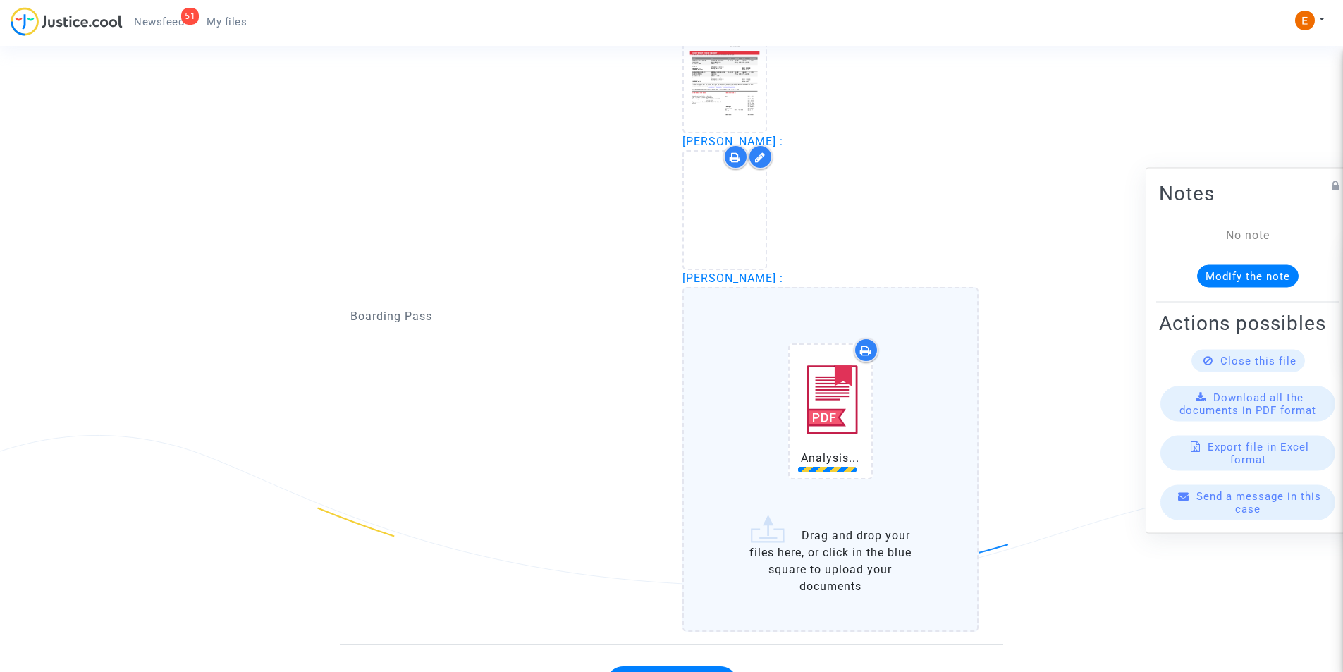
scroll to position [1517, 0]
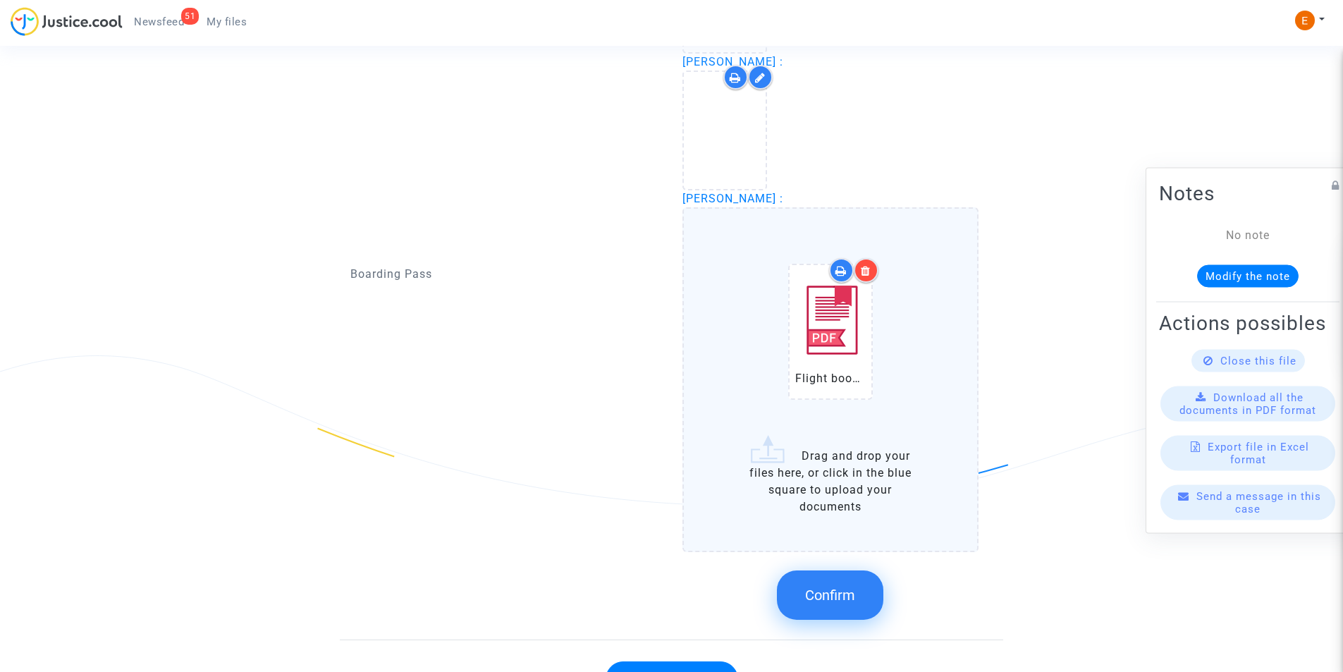
click at [855, 593] on span "Confirm" at bounding box center [830, 594] width 50 height 17
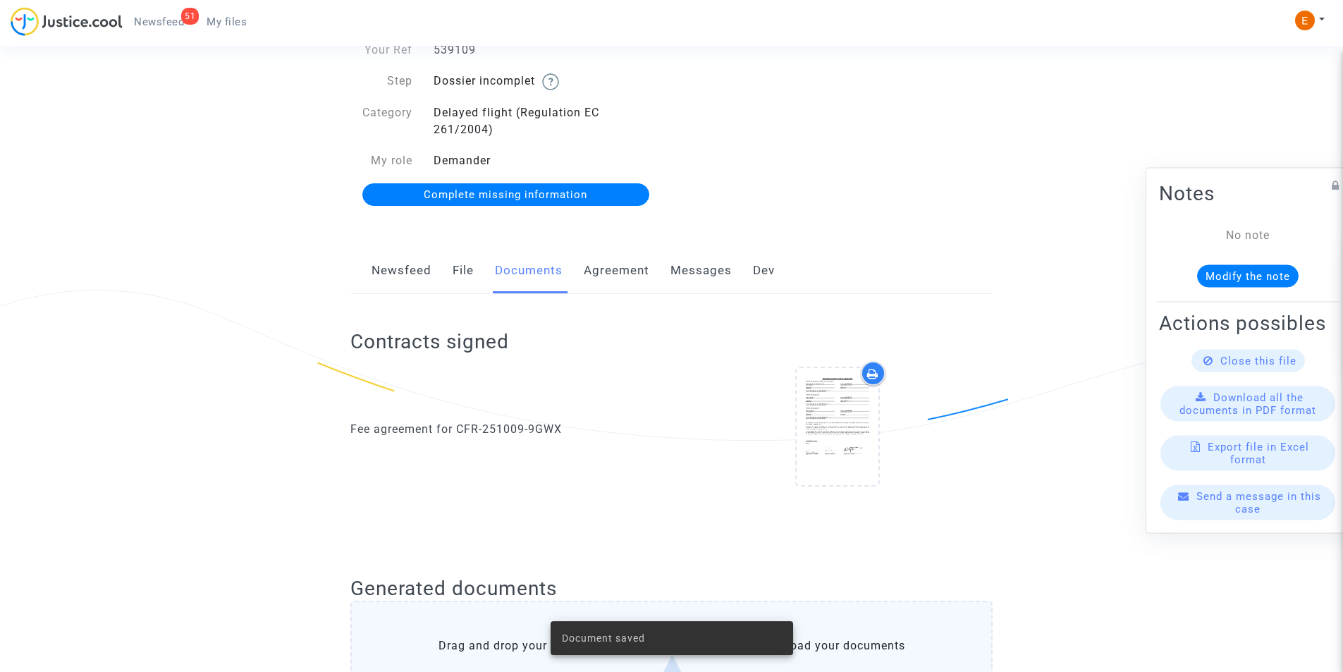
scroll to position [88, 0]
